Goal: Task Accomplishment & Management: Manage account settings

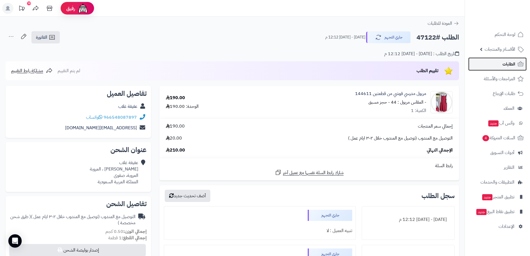
click at [510, 68] on link "الطلبات" at bounding box center [497, 63] width 58 height 13
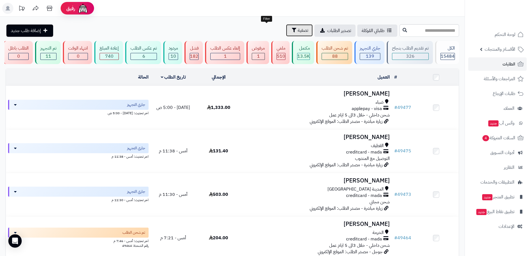
click at [297, 33] on span "تصفية" at bounding box center [302, 30] width 11 height 7
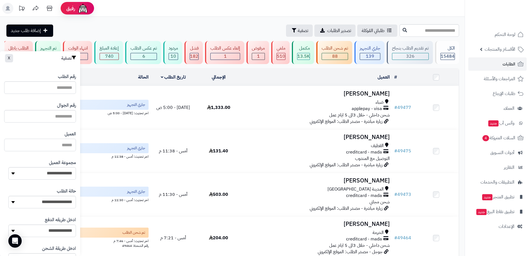
click at [68, 145] on input "العميل" at bounding box center [40, 144] width 72 height 13
click at [65, 120] on input "text" at bounding box center [40, 116] width 72 height 13
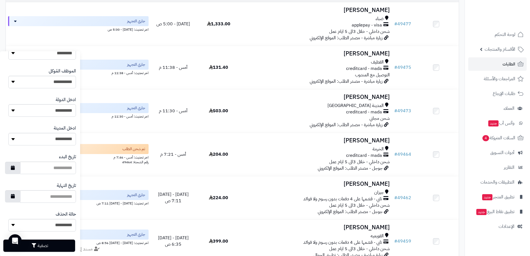
scroll to position [244, 0]
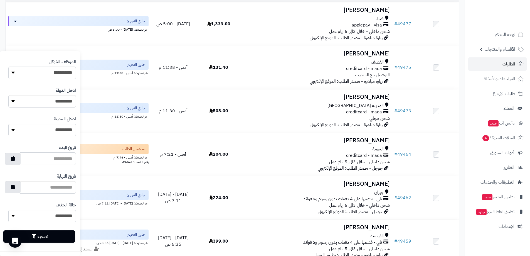
type input "*********"
click at [67, 238] on button "تصفية" at bounding box center [39, 236] width 72 height 12
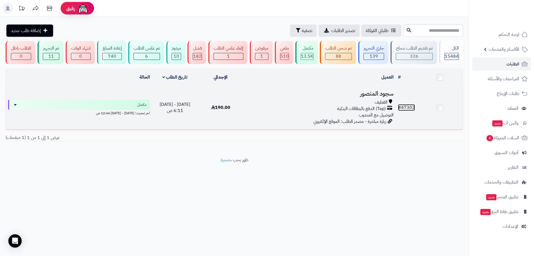
click at [405, 108] on link "# 47302" at bounding box center [406, 107] width 17 height 7
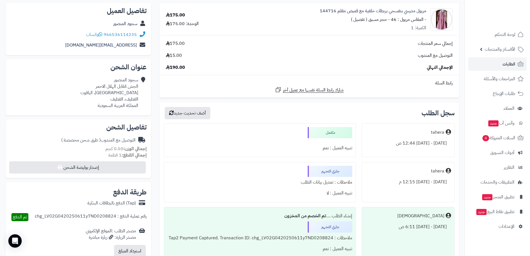
scroll to position [28, 0]
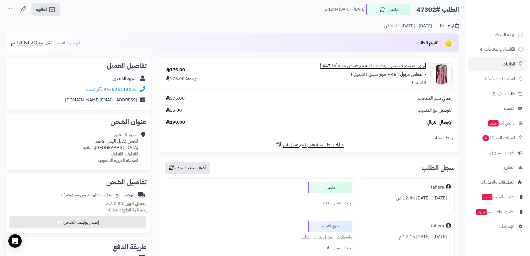
click at [388, 67] on link "مريول مدرسي بنفسجي بربطات خلفية مع قميص مقلم 144716" at bounding box center [372, 66] width 106 height 6
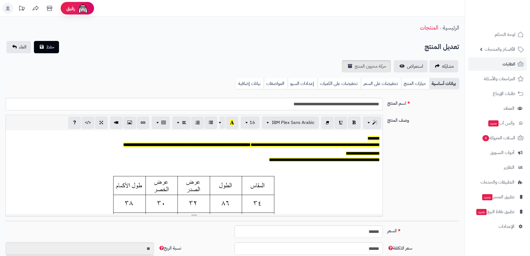
scroll to position [46, 0]
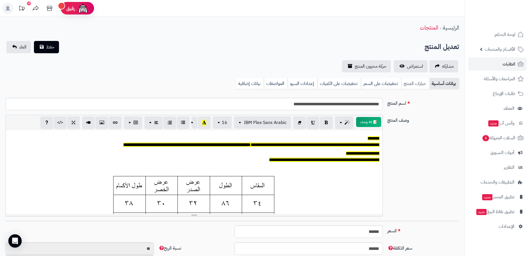
click at [409, 83] on link "خيارات المنتج" at bounding box center [415, 83] width 28 height 11
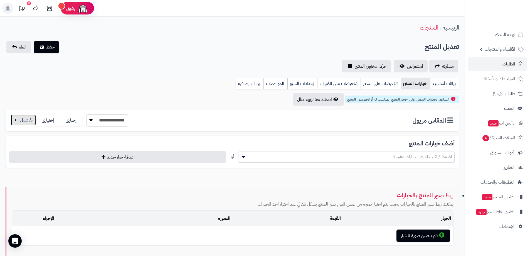
click at [23, 120] on button "button" at bounding box center [23, 119] width 25 height 11
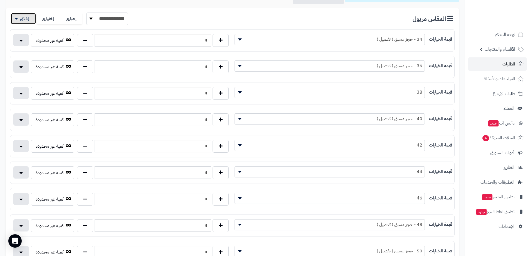
scroll to position [111, 0]
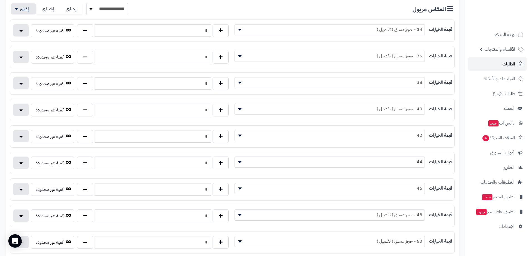
click at [501, 64] on link "الطلبات" at bounding box center [497, 63] width 58 height 13
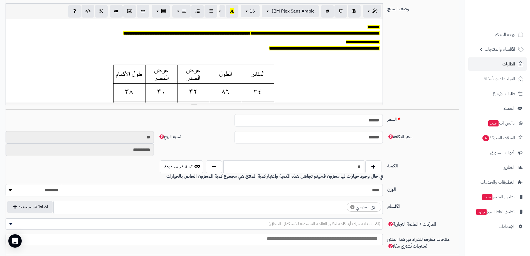
scroll to position [49, 0]
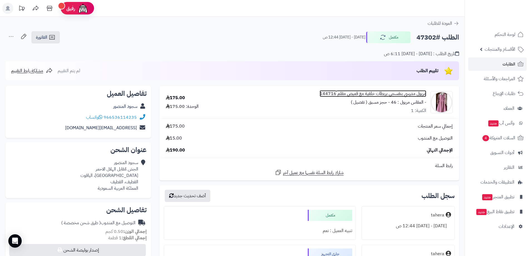
click at [394, 92] on link "مريول مدرسي بنفسجي بربطات خلفية مع قميص مقلم 144716" at bounding box center [372, 93] width 106 height 6
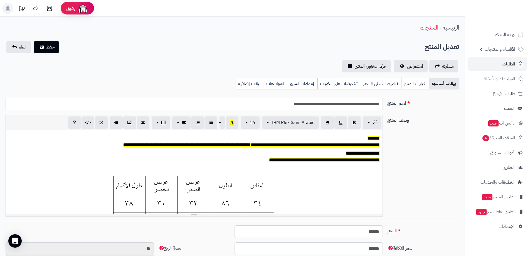
scroll to position [46, 0]
click at [408, 82] on link "خيارات المنتج" at bounding box center [415, 83] width 28 height 11
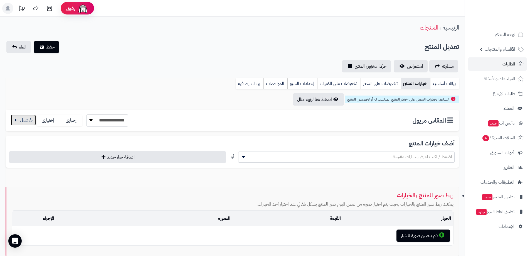
click at [31, 121] on button "button" at bounding box center [23, 119] width 25 height 11
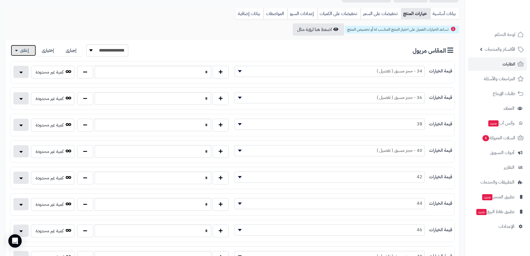
scroll to position [83, 0]
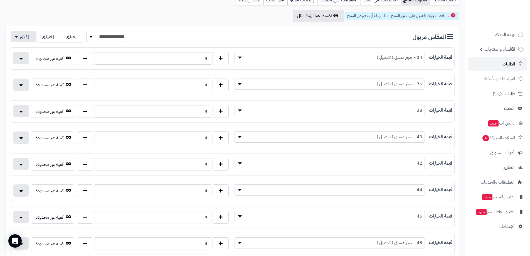
click at [511, 65] on span "الطلبات" at bounding box center [508, 64] width 13 height 8
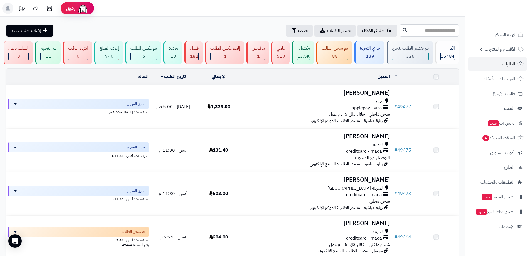
drag, startPoint x: 0, startPoint y: 0, endPoint x: 438, endPoint y: 34, distance: 439.2
click at [438, 34] on input "text" at bounding box center [428, 30] width 59 height 13
type input "******"
click at [491, 52] on span "الأقسام والمنتجات" at bounding box center [499, 49] width 31 height 8
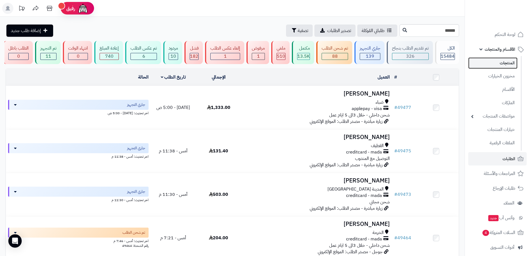
click at [493, 61] on link "المنتجات" at bounding box center [492, 62] width 49 height 11
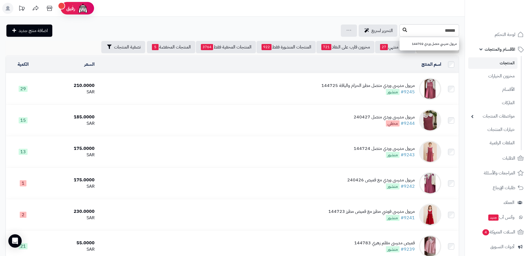
type input "******"
click at [400, 31] on button at bounding box center [404, 30] width 8 height 11
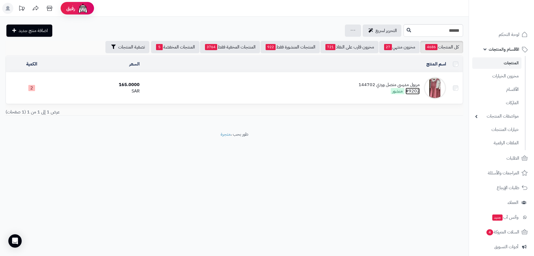
click at [414, 90] on link "#9202" at bounding box center [412, 91] width 14 height 7
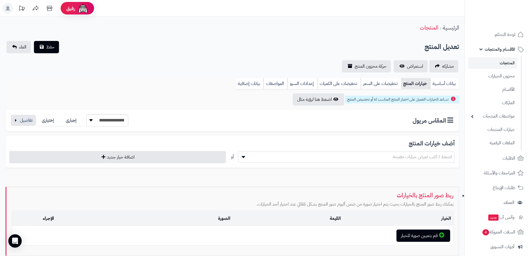
click at [9, 120] on div "**********" at bounding box center [232, 120] width 453 height 21
click at [26, 121] on button "button" at bounding box center [23, 119] width 25 height 11
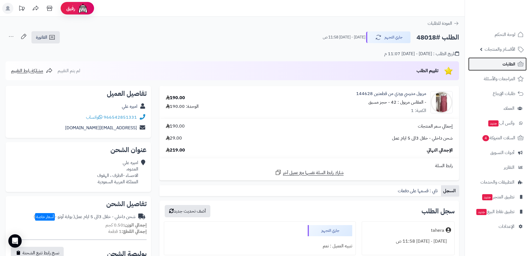
click at [517, 62] on icon at bounding box center [520, 64] width 7 height 7
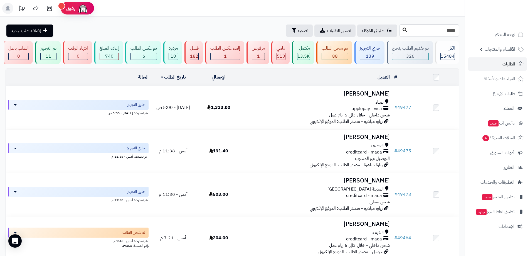
type input "*****"
click at [400, 33] on button at bounding box center [404, 30] width 8 height 11
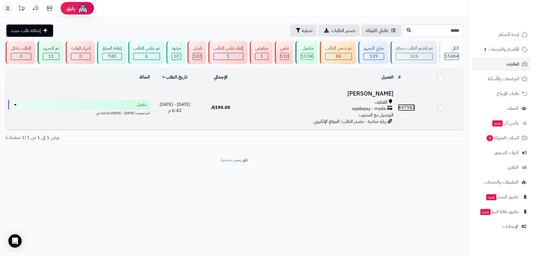
click at [406, 106] on link "# 47982" at bounding box center [406, 107] width 17 height 7
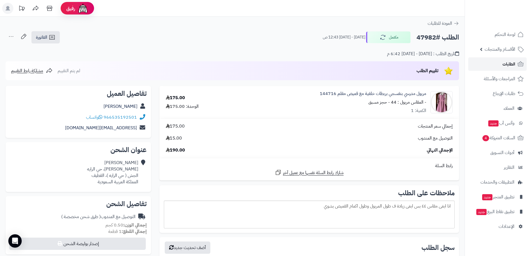
click at [491, 59] on link "الطلبات" at bounding box center [497, 63] width 58 height 13
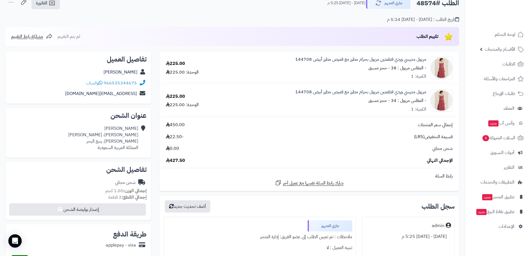
scroll to position [111, 0]
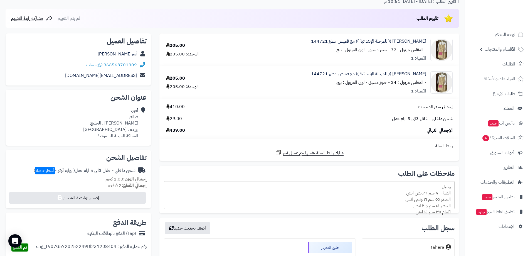
scroll to position [56, 0]
